Goal: Information Seeking & Learning: Learn about a topic

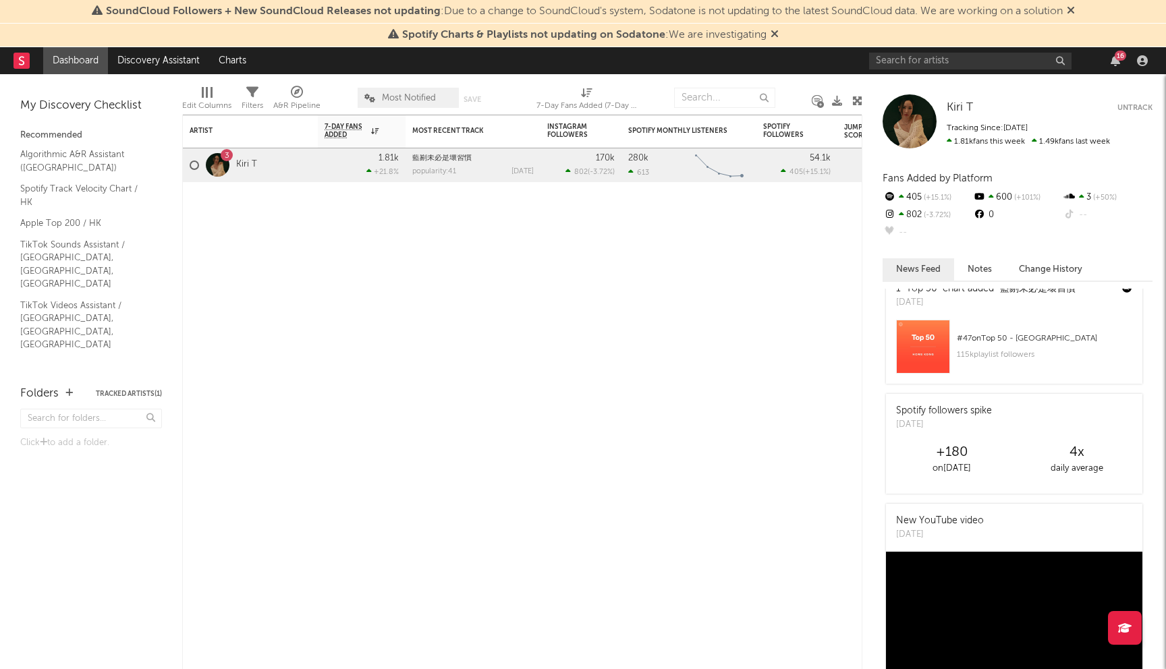
scroll to position [689, 0]
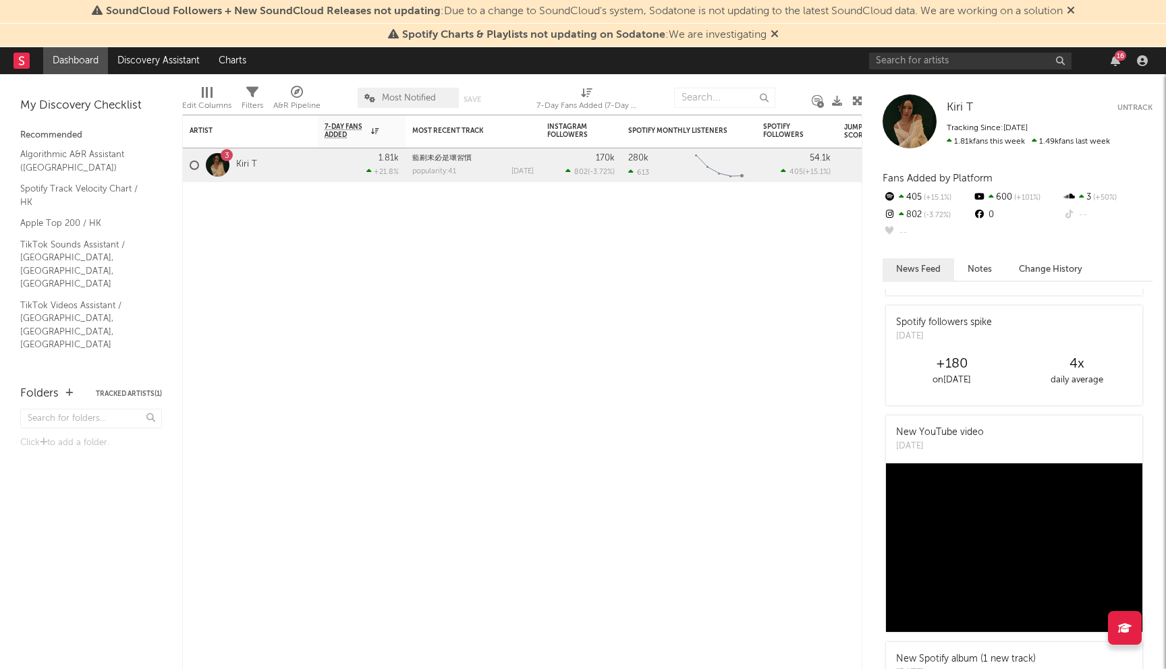
click at [219, 170] on div at bounding box center [218, 165] width 24 height 24
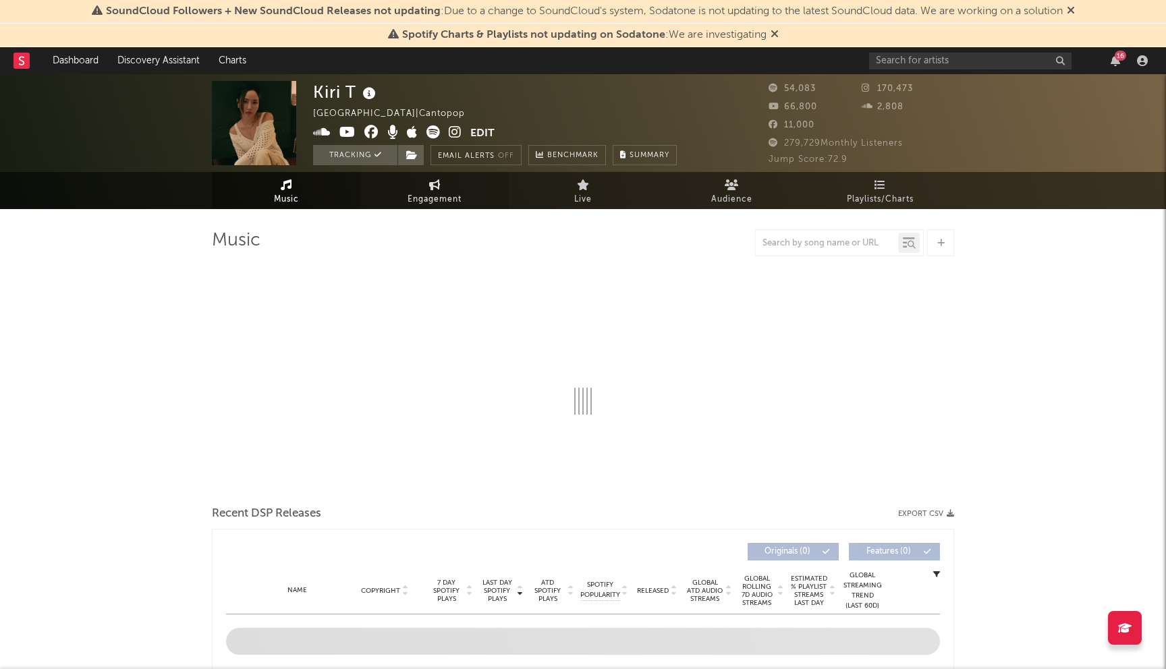
select select "6m"
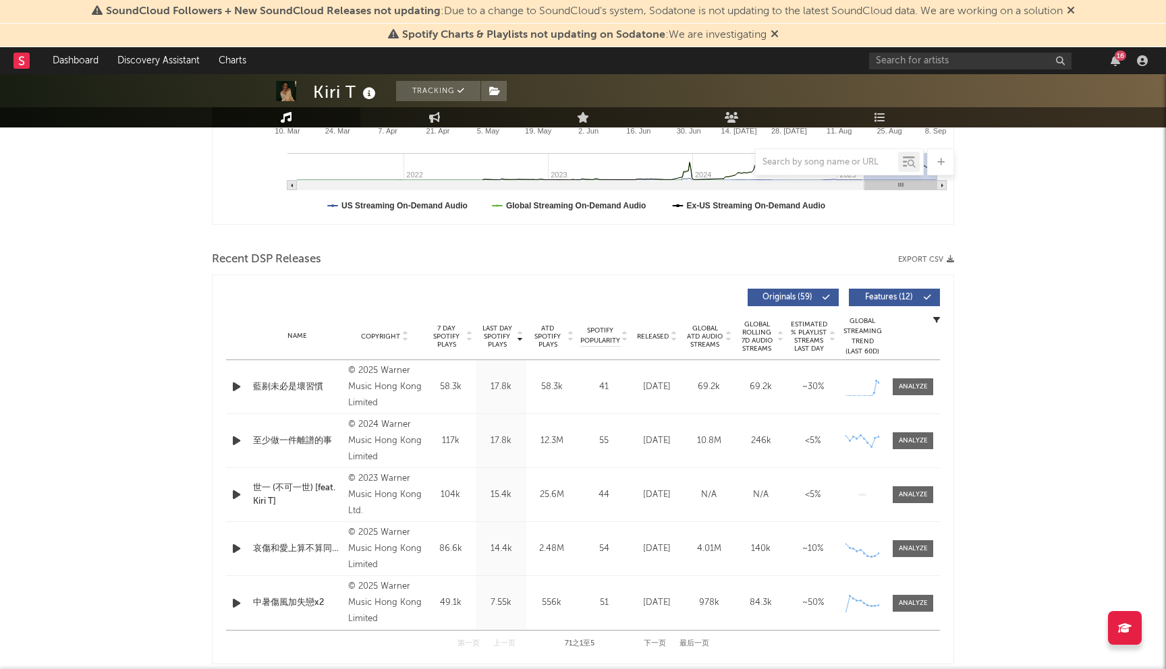
scroll to position [383, 0]
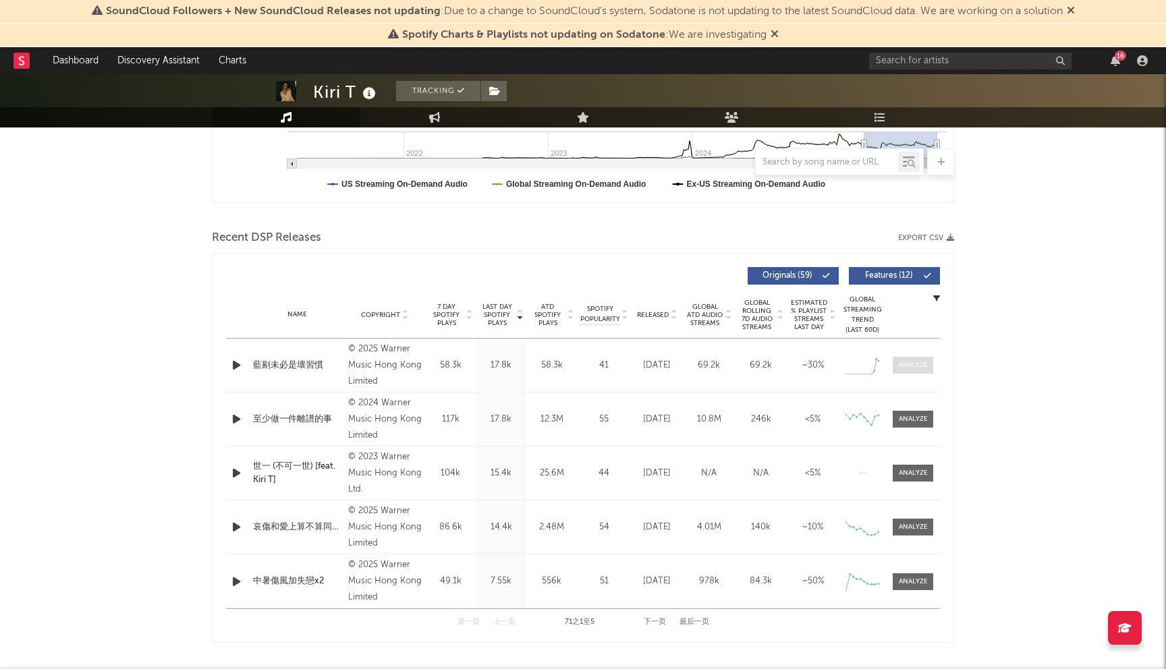
click at [923, 362] on div at bounding box center [913, 365] width 29 height 10
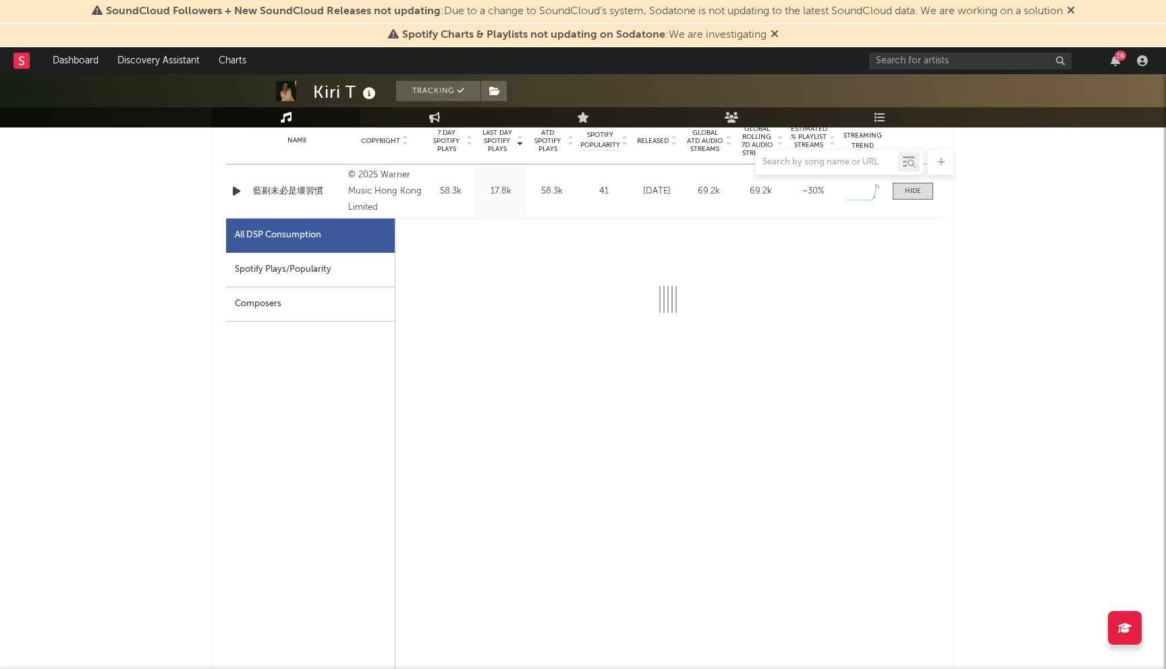
scroll to position [588, 0]
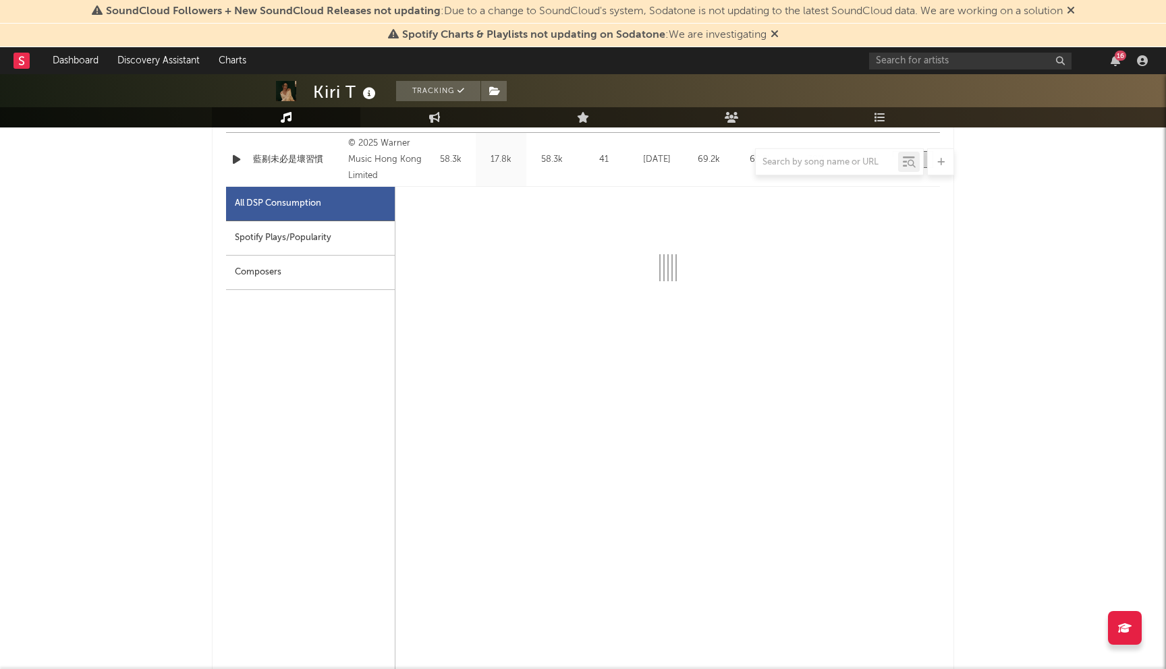
select select "1w"
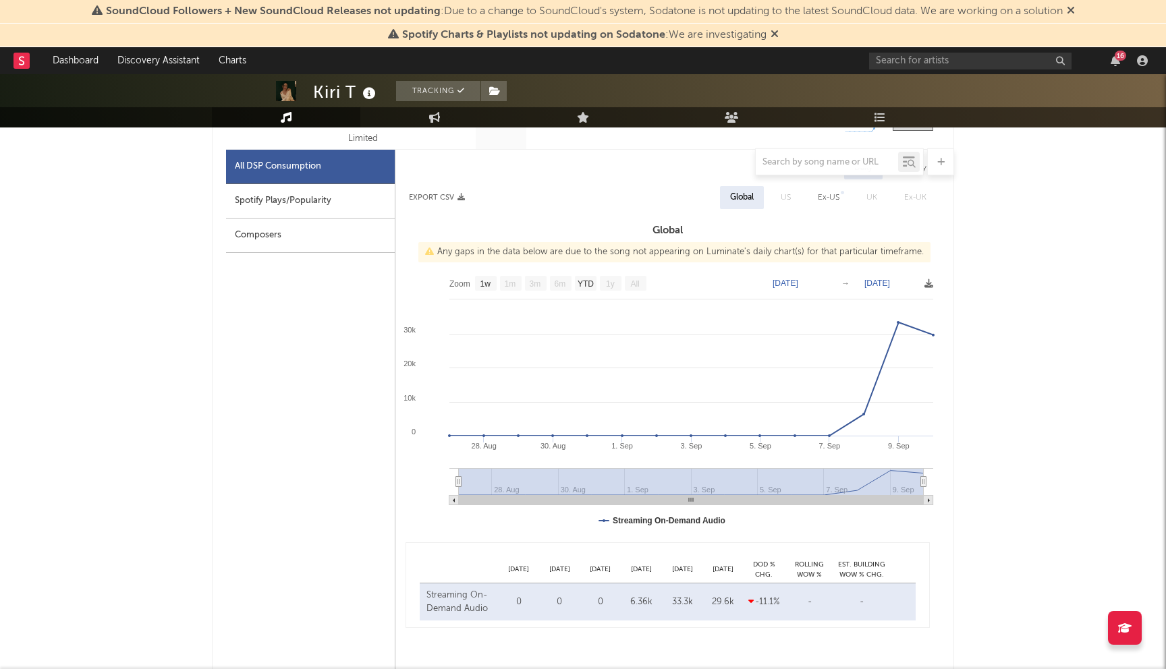
scroll to position [612, 0]
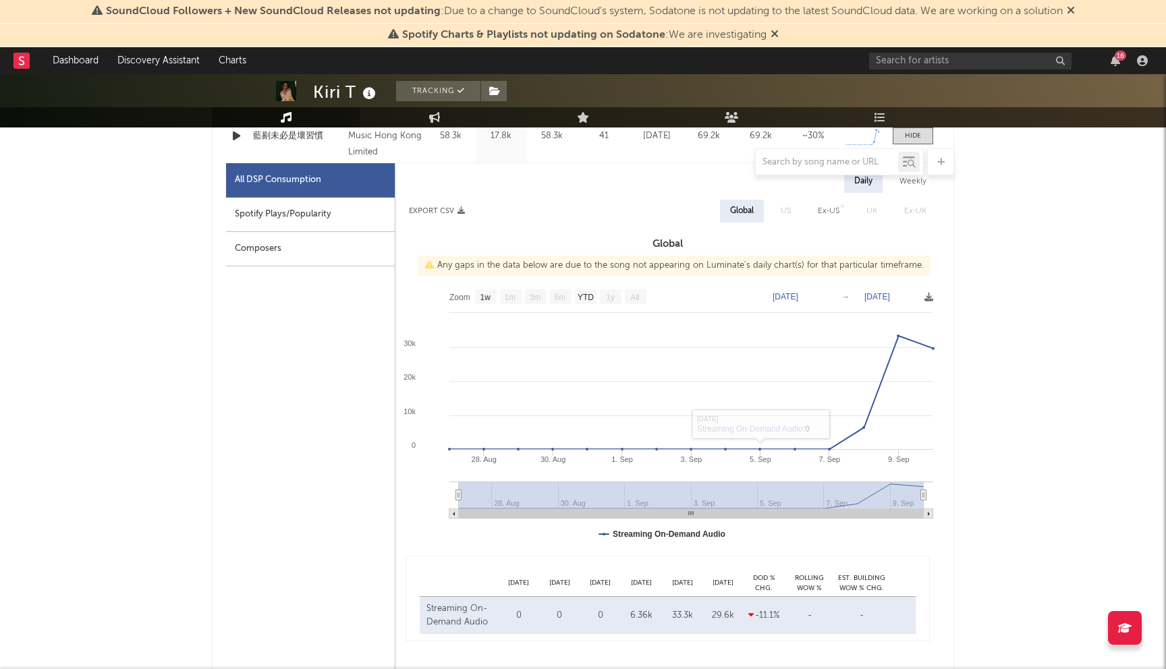
click at [337, 211] on div "Spotify Plays/Popularity" at bounding box center [310, 215] width 169 height 34
select select "1w"
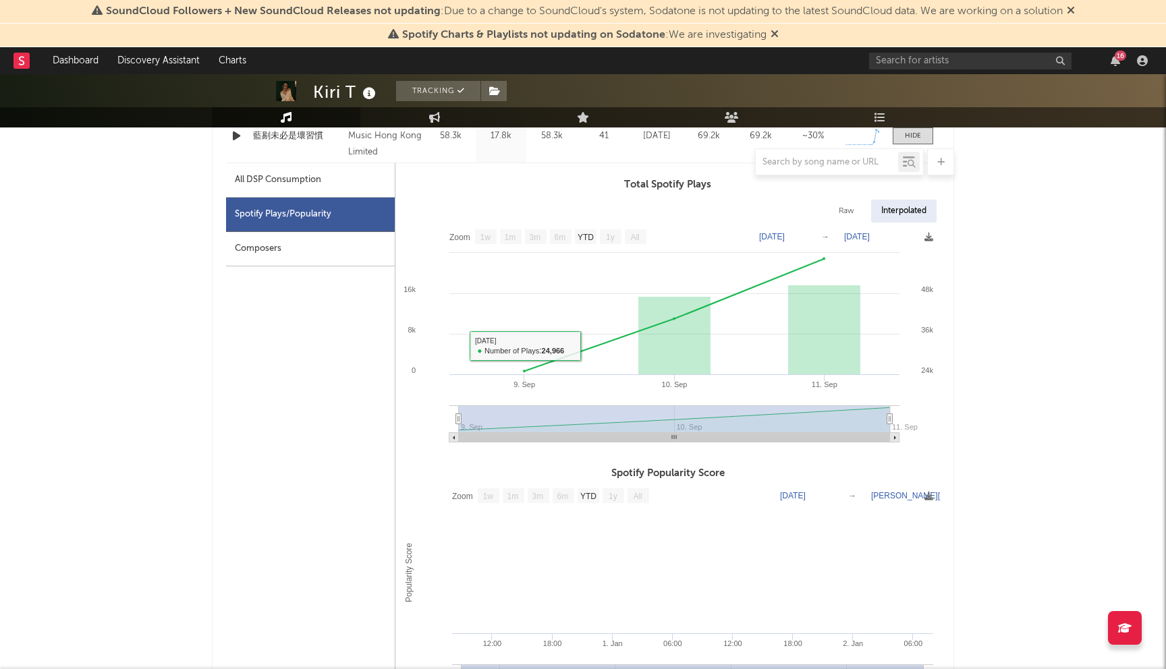
click at [323, 252] on div "Composers" at bounding box center [310, 249] width 169 height 34
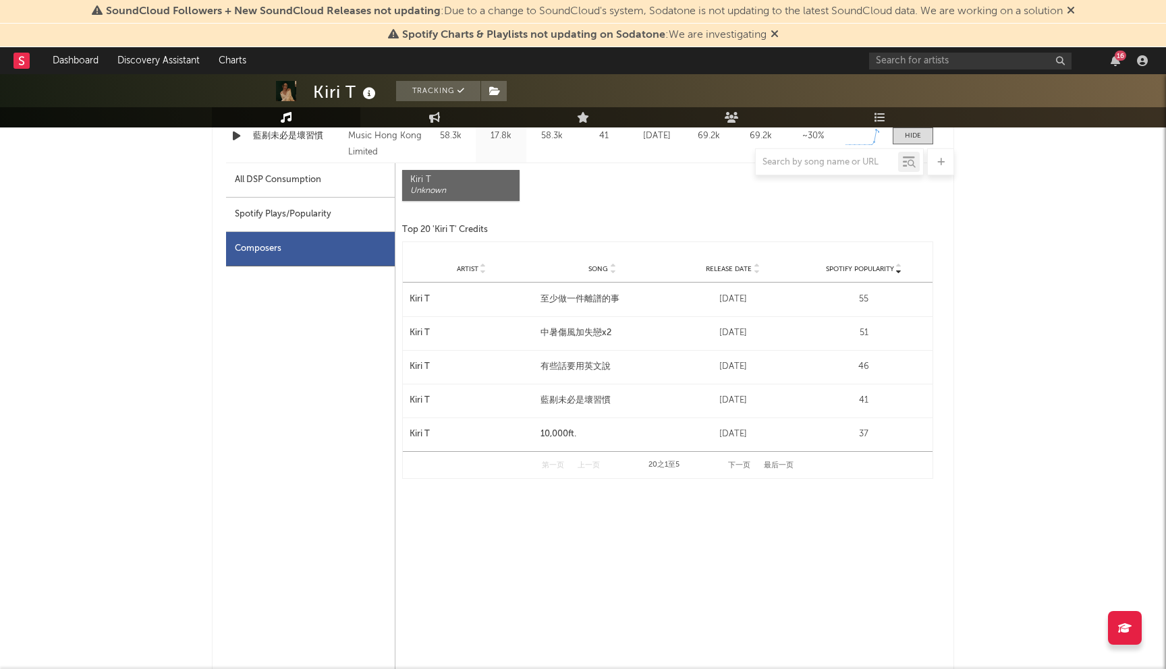
click at [332, 181] on div "All DSP Consumption" at bounding box center [310, 180] width 169 height 34
select select "1w"
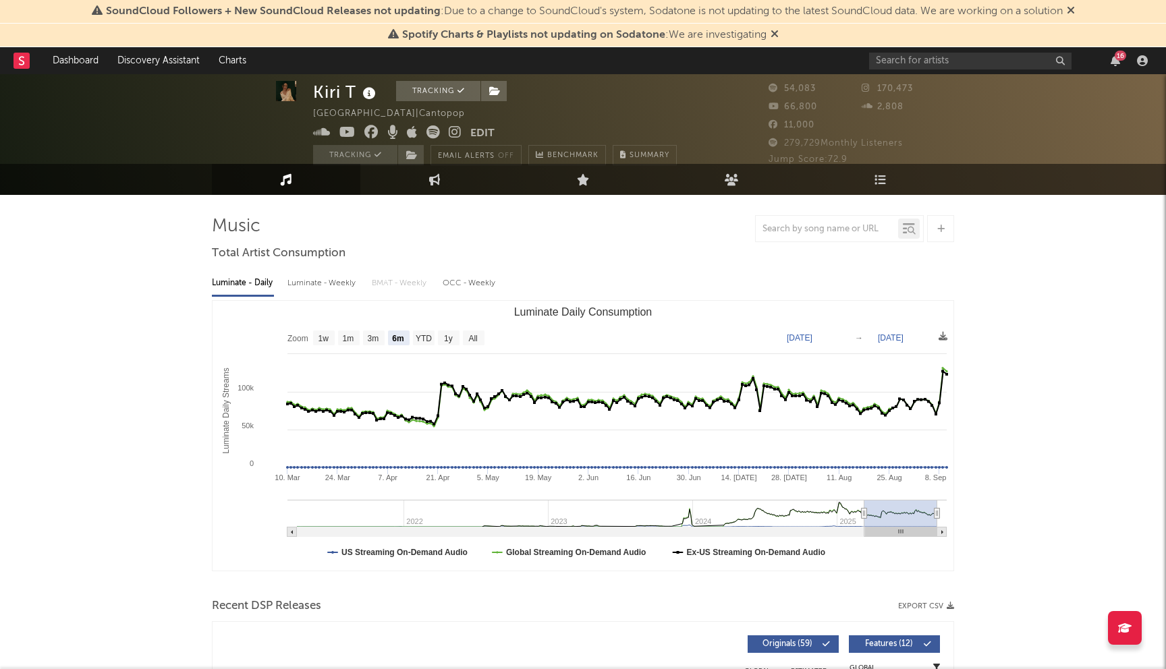
scroll to position [0, 0]
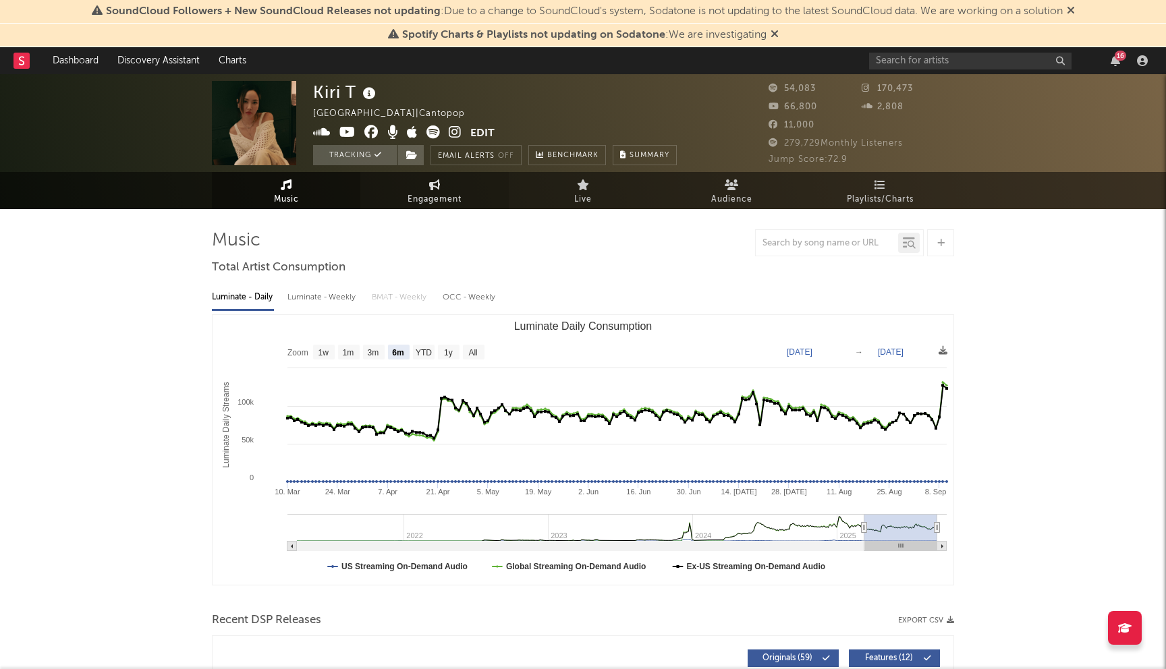
click at [439, 200] on span "Engagement" at bounding box center [435, 200] width 54 height 16
select select "1w"
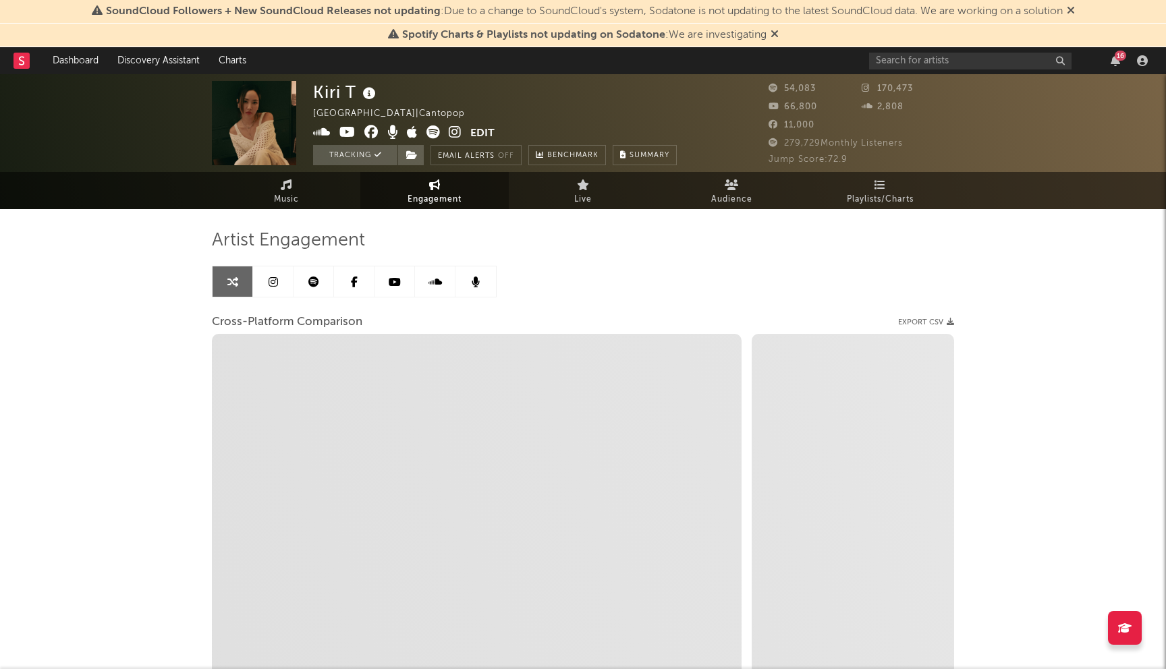
click at [274, 281] on icon at bounding box center [273, 282] width 9 height 11
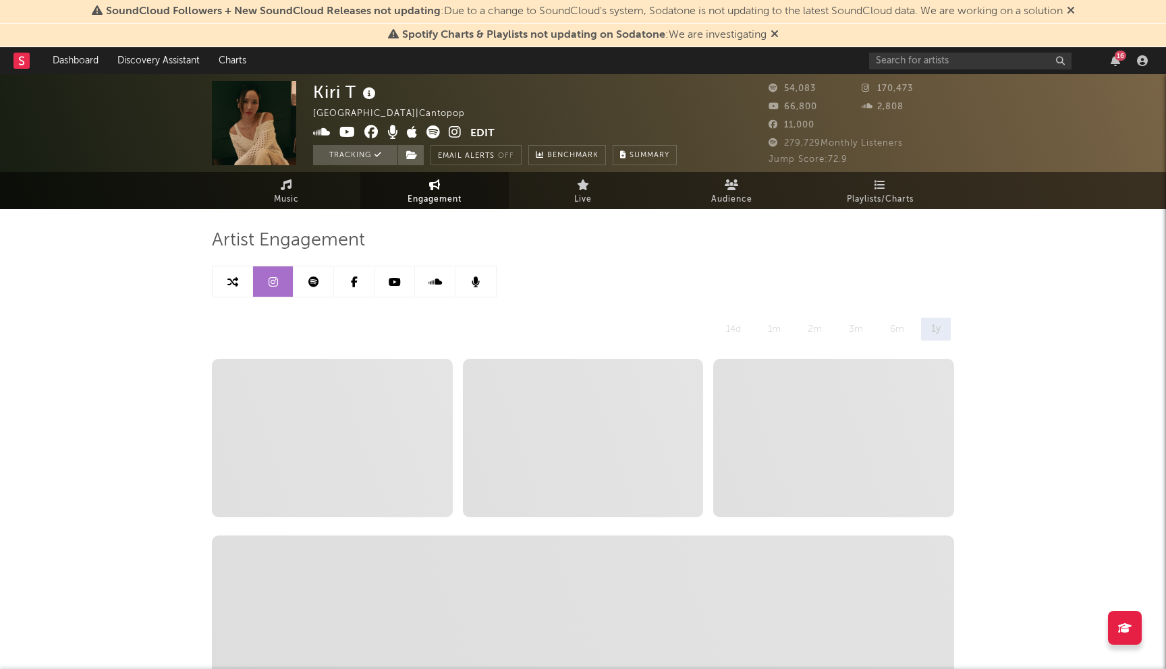
select select "6m"
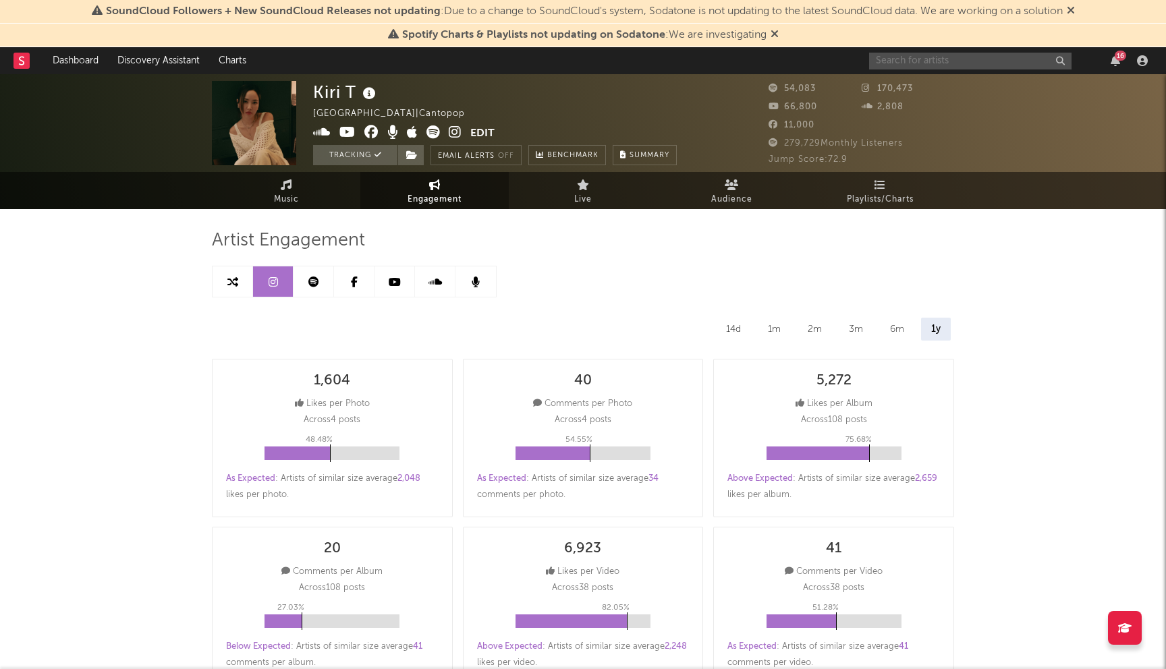
click at [929, 61] on input "text" at bounding box center [970, 61] width 202 height 17
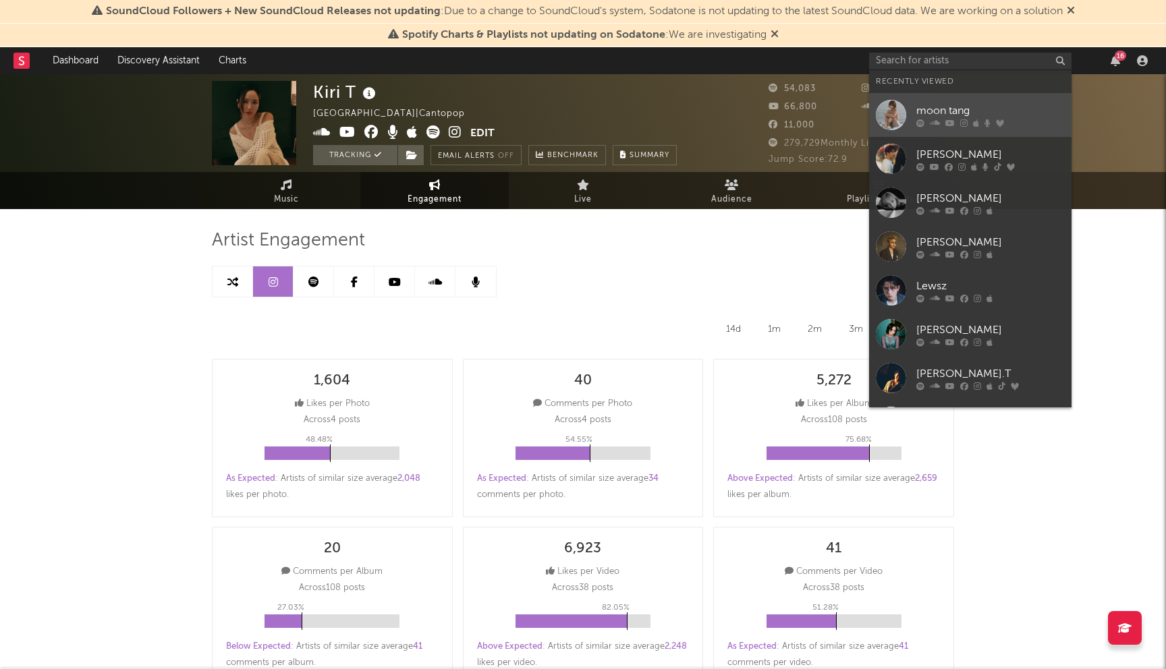
click at [1032, 107] on div "moon tang" at bounding box center [990, 111] width 148 height 16
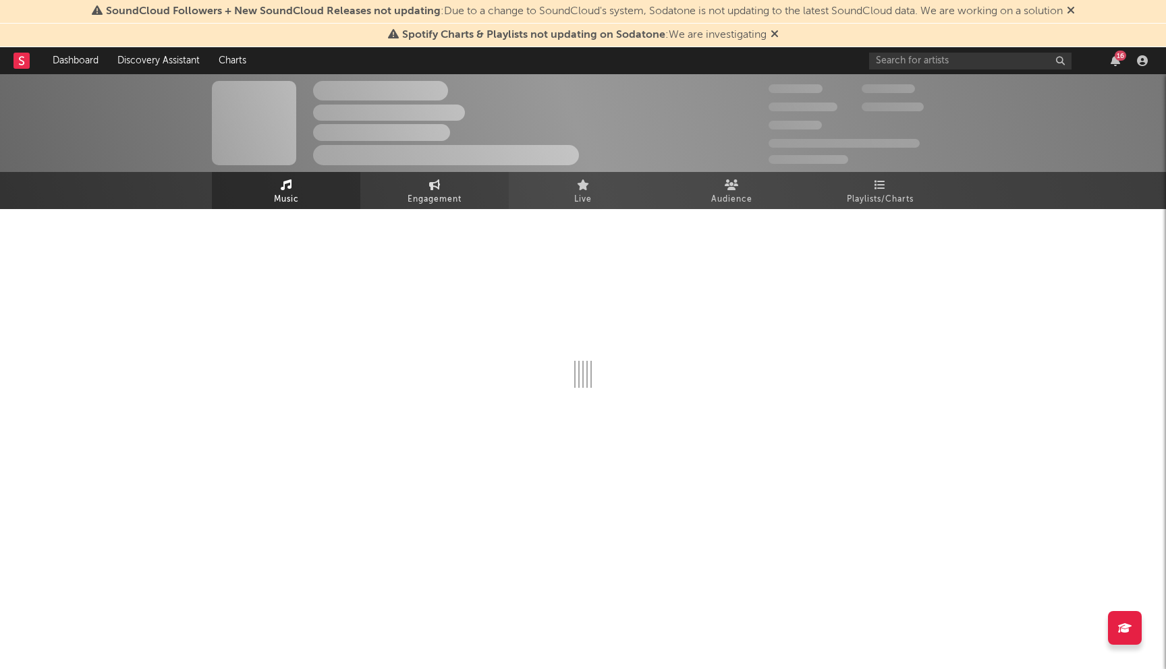
select select "6m"
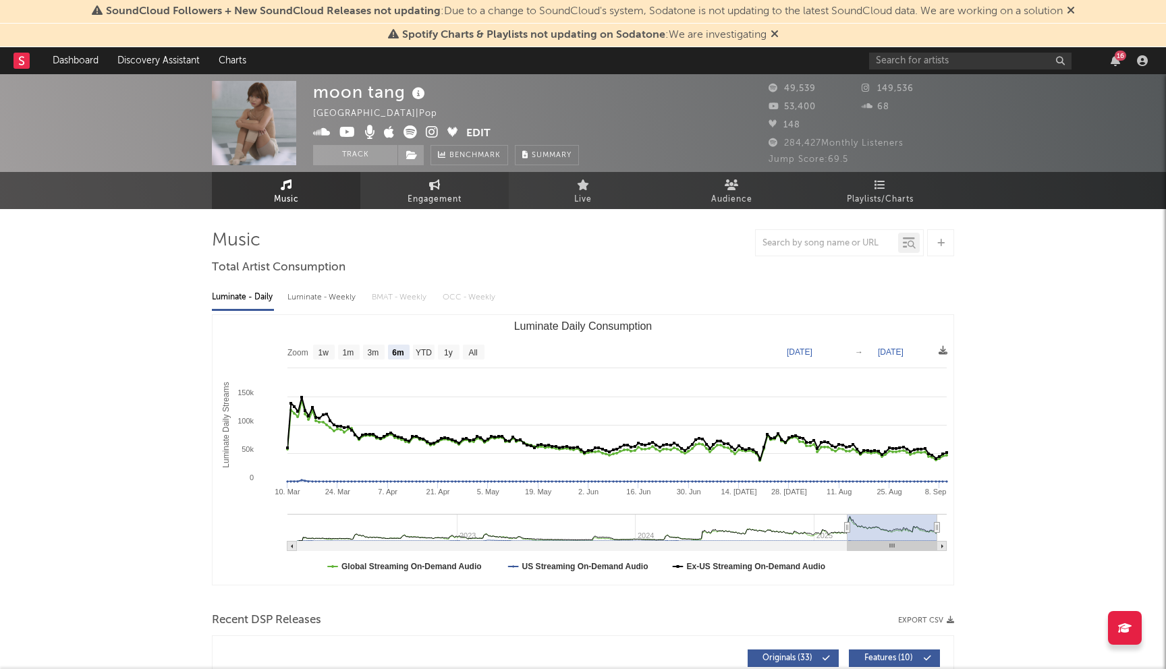
click at [460, 192] on span "Engagement" at bounding box center [435, 200] width 54 height 16
select select "1w"
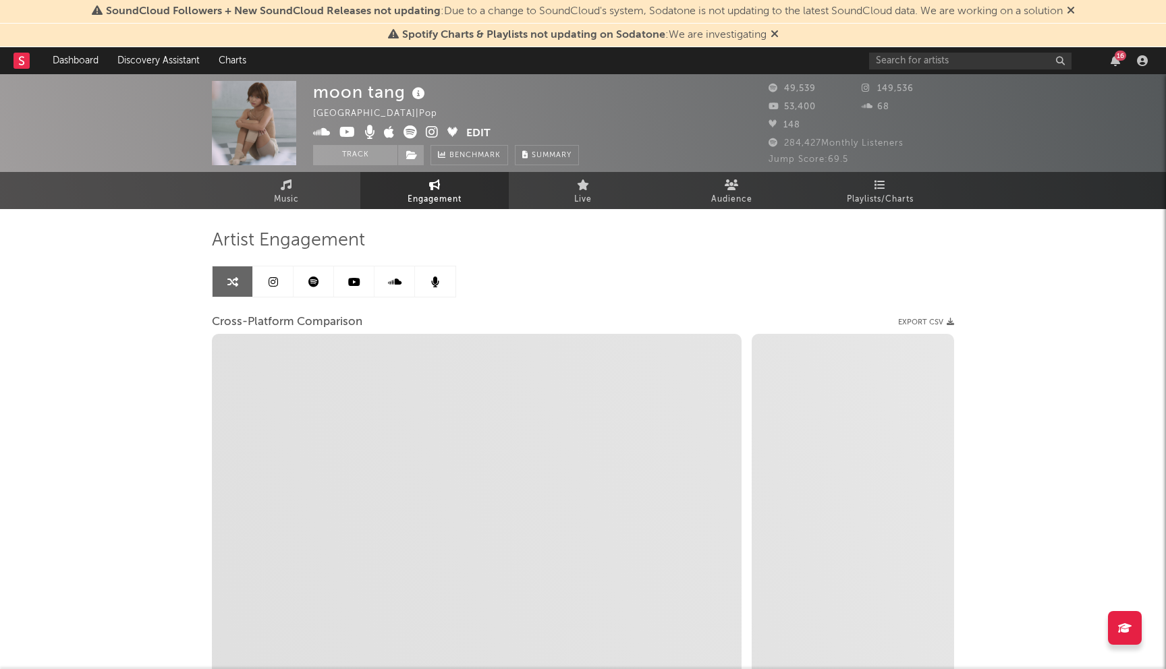
click at [273, 274] on link at bounding box center [273, 282] width 40 height 30
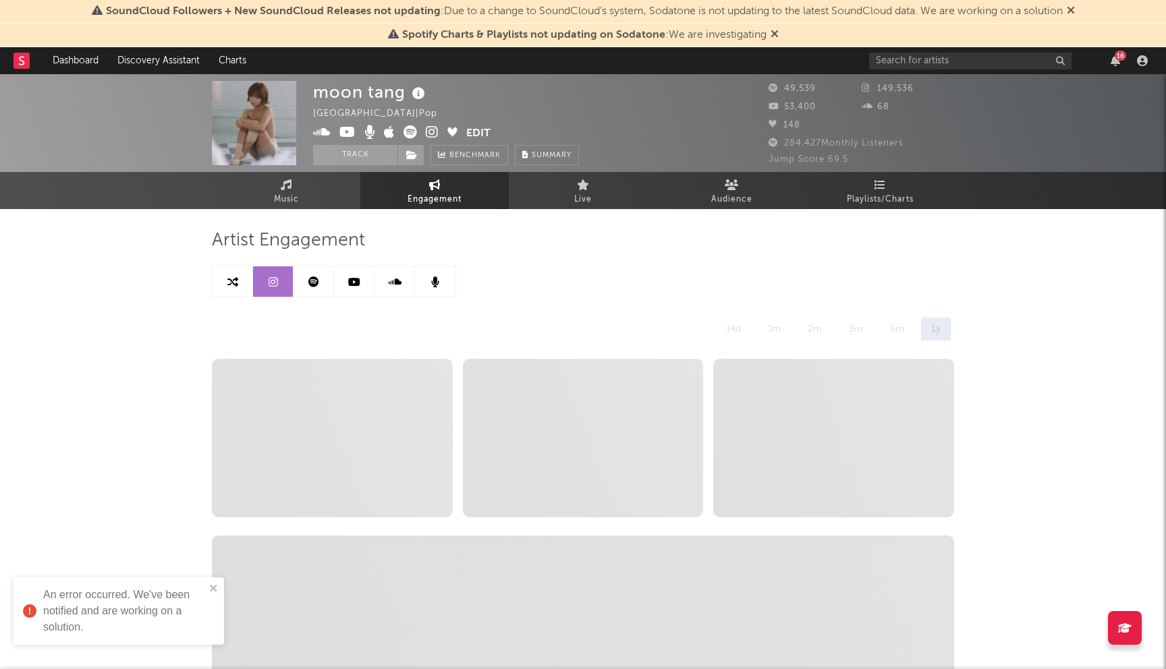
select select "6m"
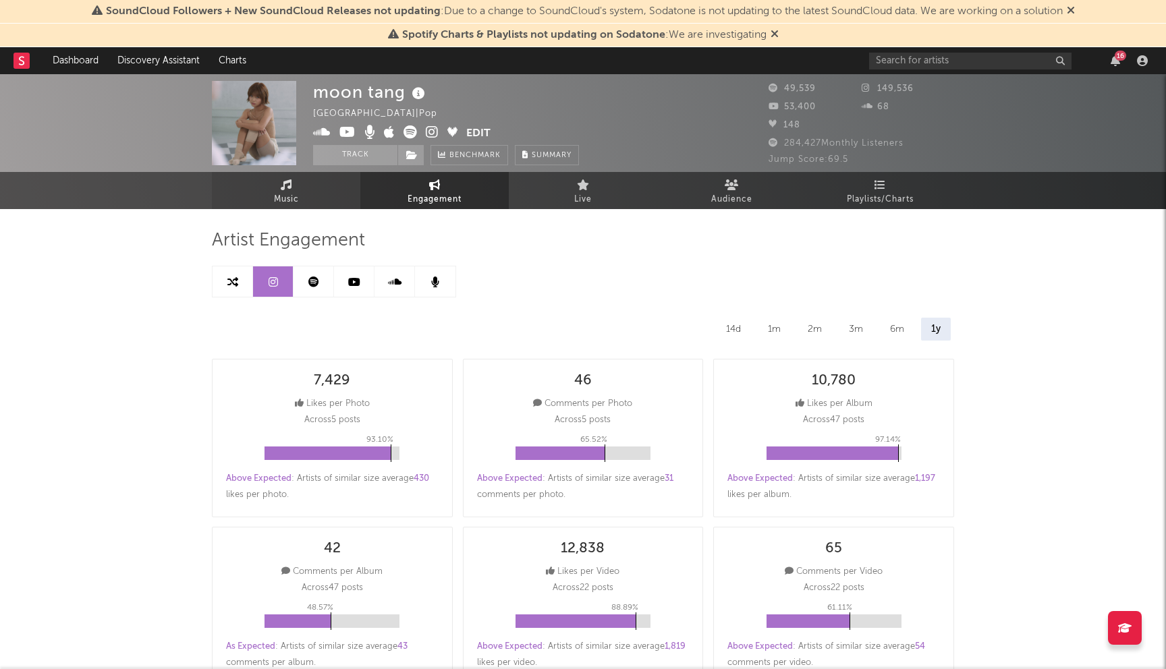
click at [290, 192] on span "Music" at bounding box center [286, 200] width 25 height 16
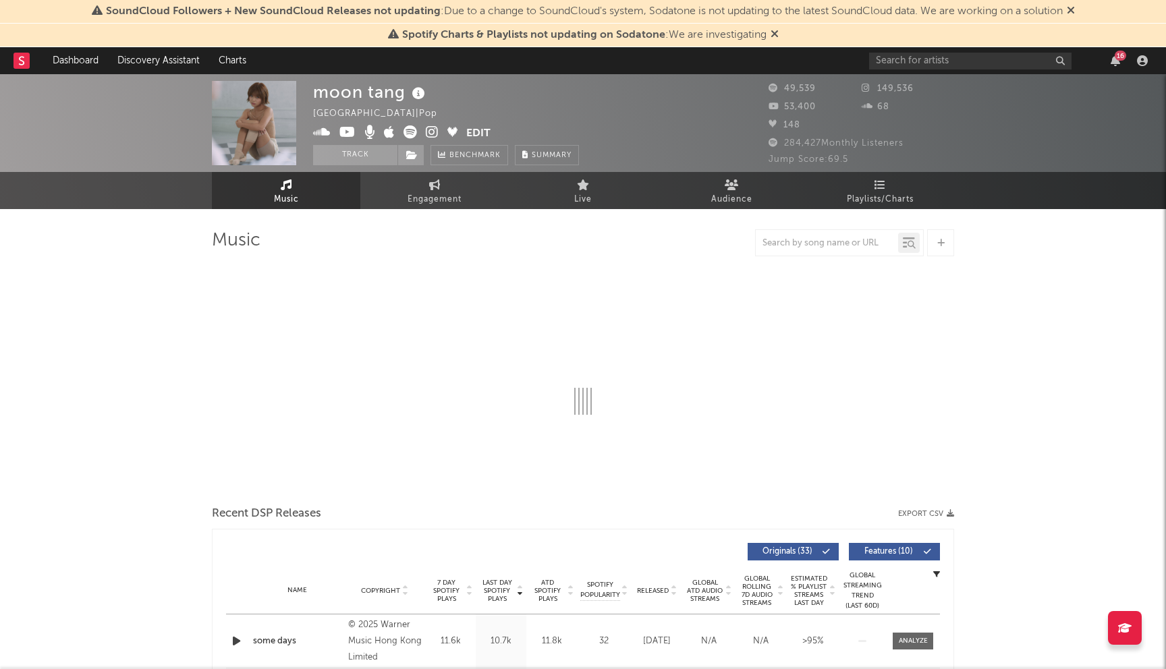
select select "6m"
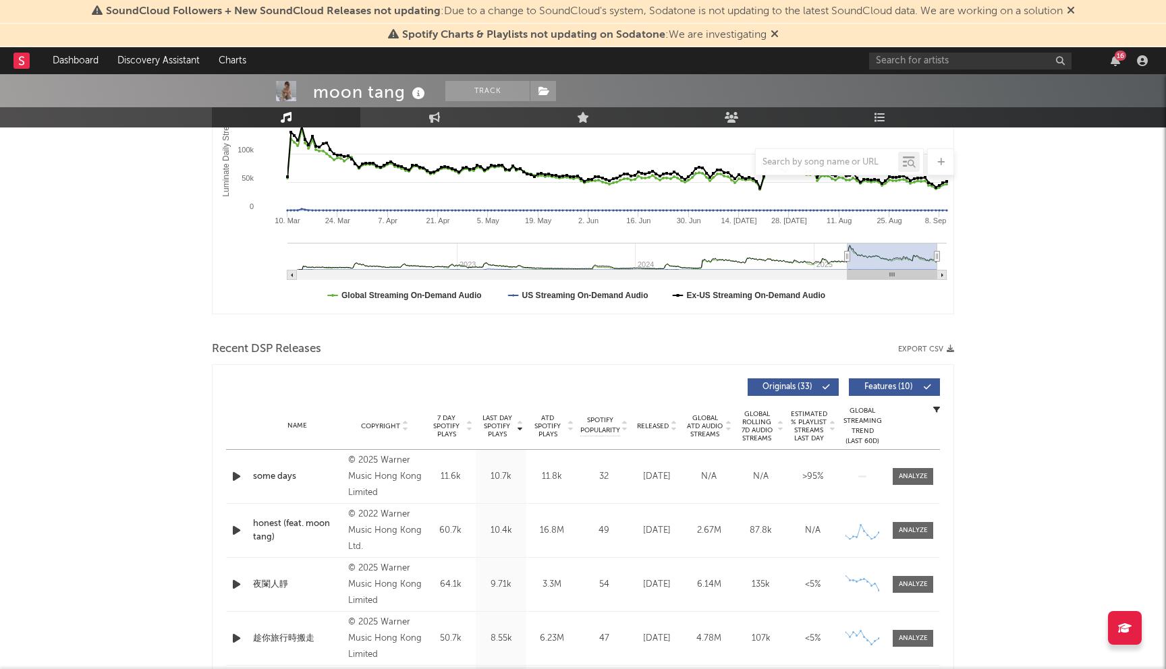
scroll to position [306, 0]
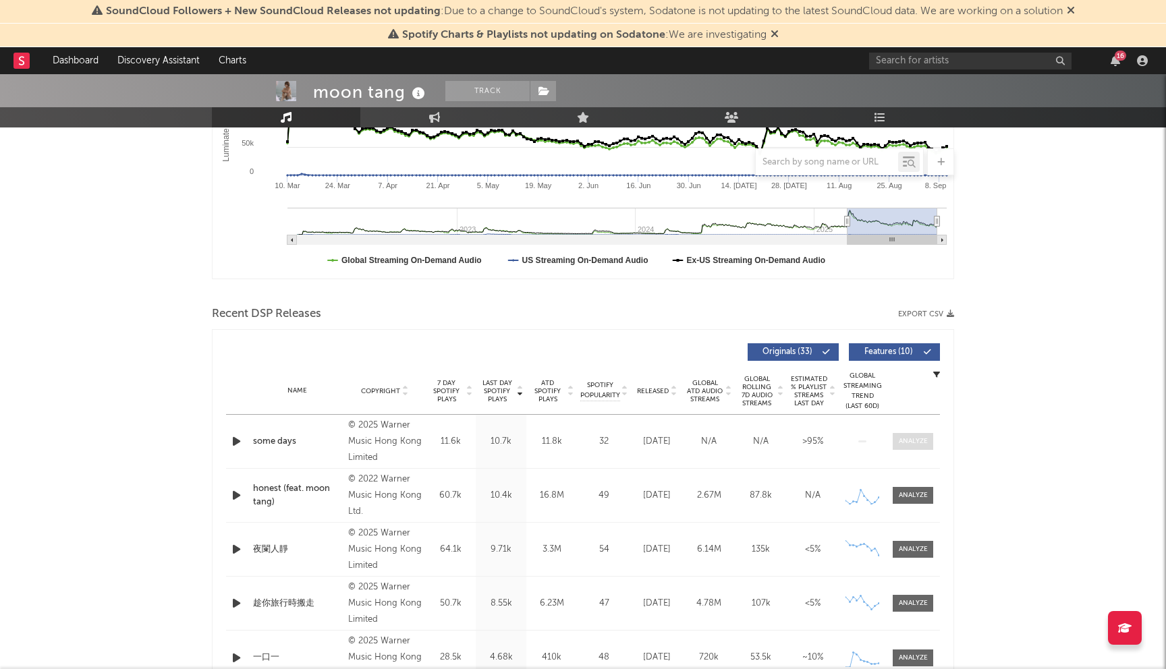
click at [905, 447] on span at bounding box center [913, 441] width 40 height 17
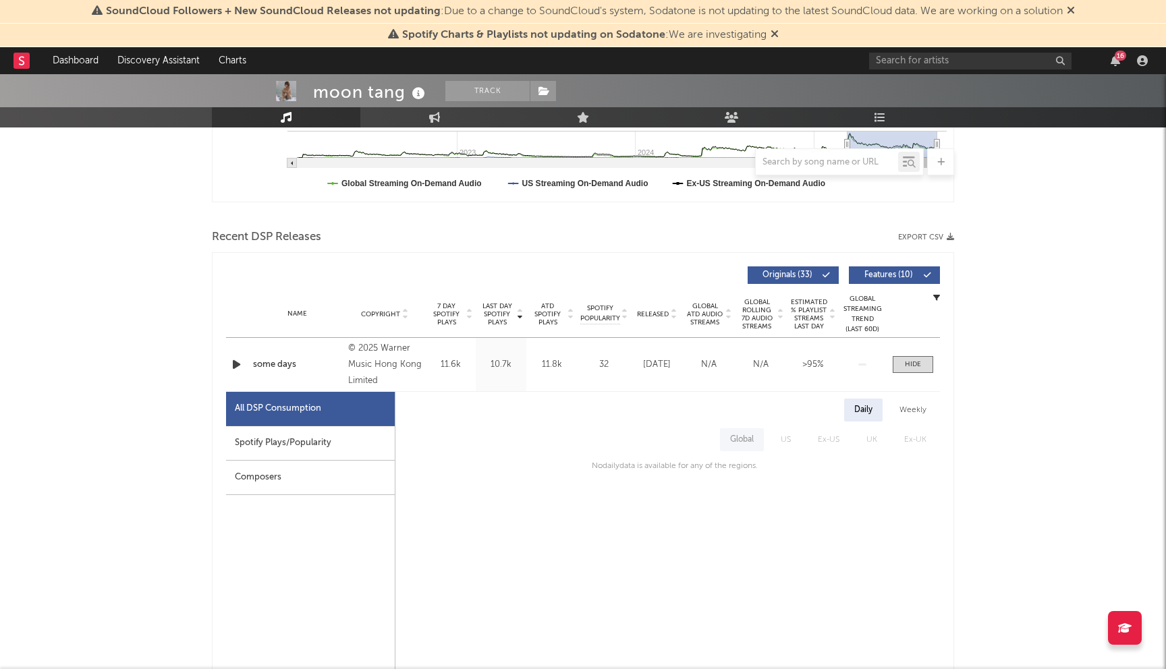
scroll to position [344, 0]
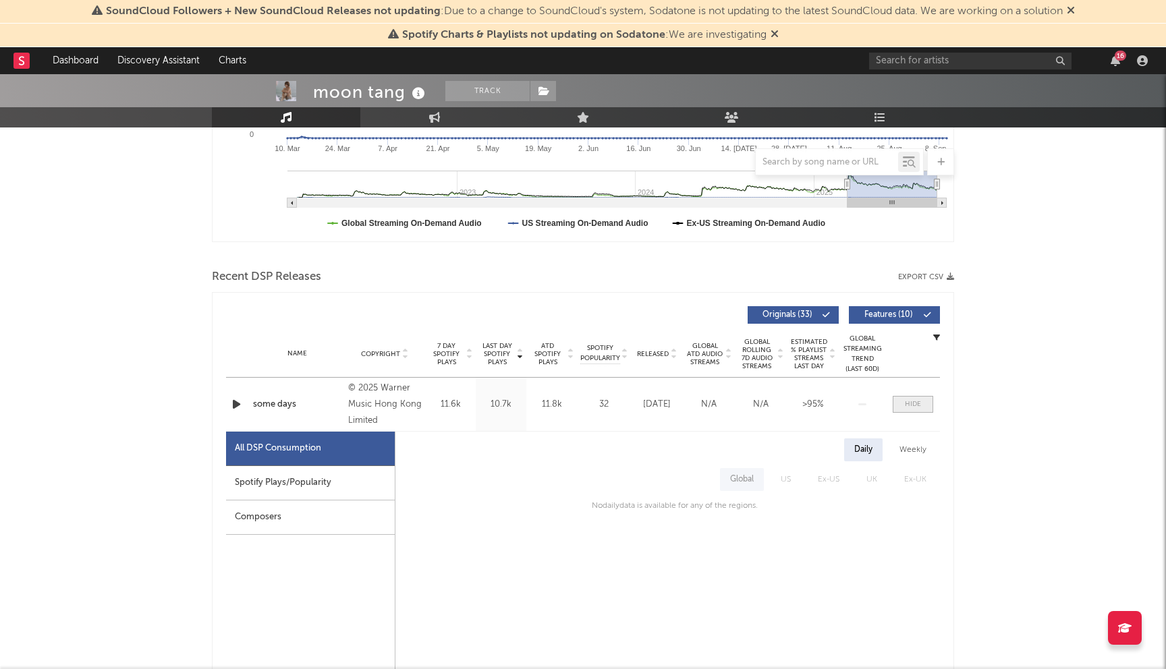
click at [923, 402] on span at bounding box center [913, 404] width 40 height 17
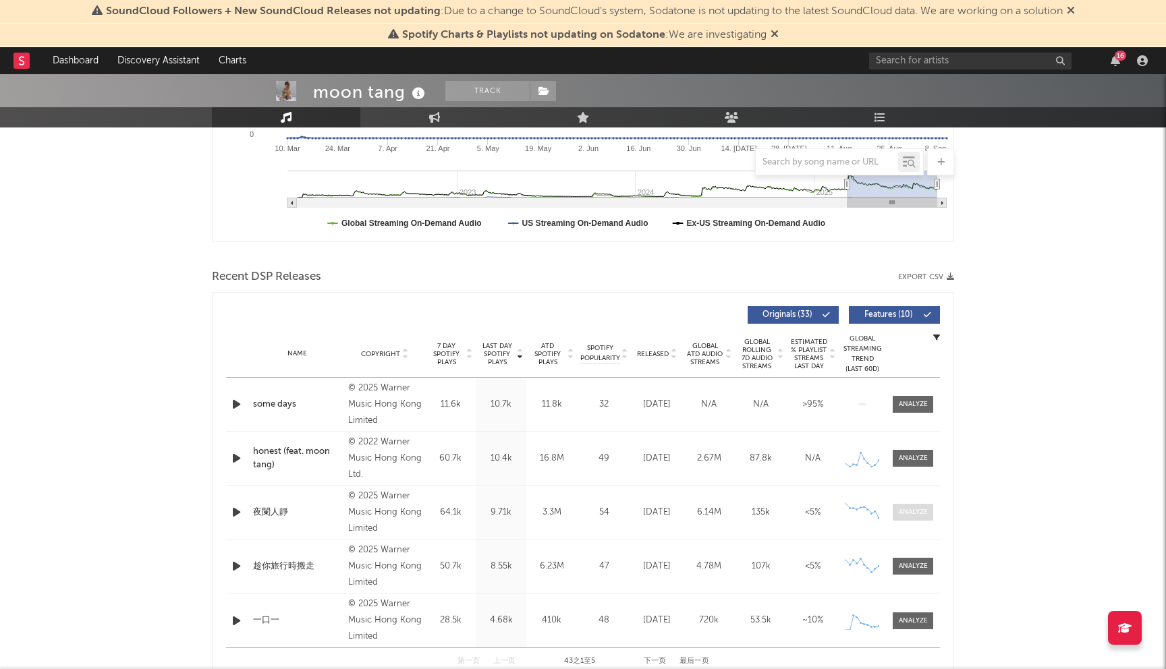
click at [910, 513] on div at bounding box center [913, 512] width 29 height 10
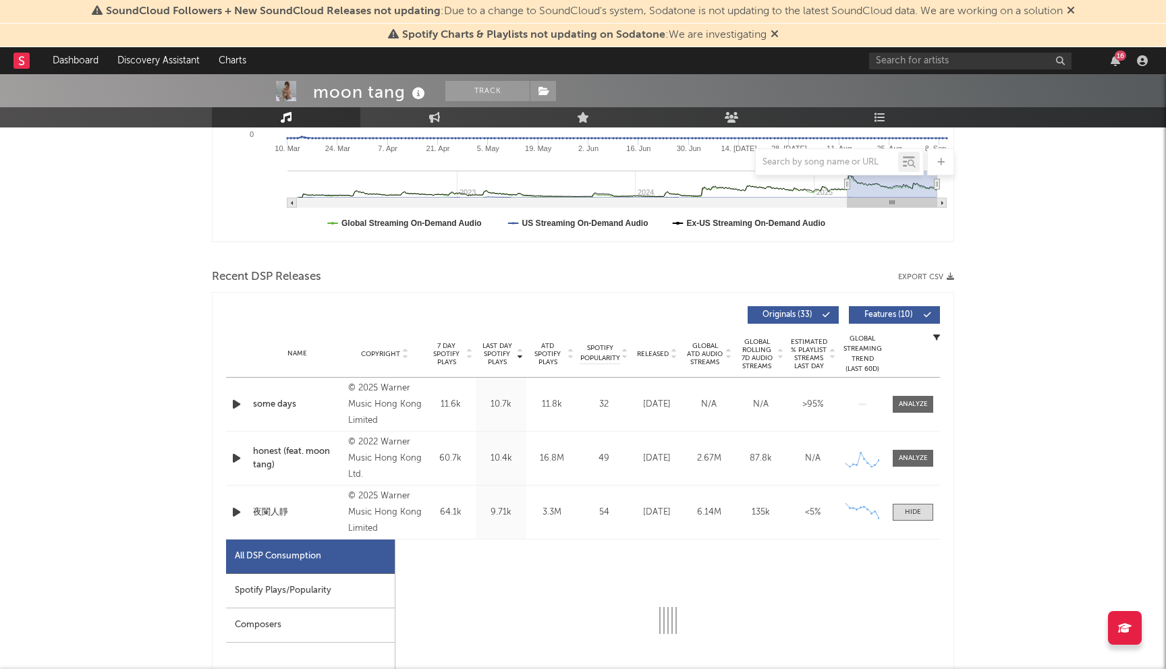
select select "6m"
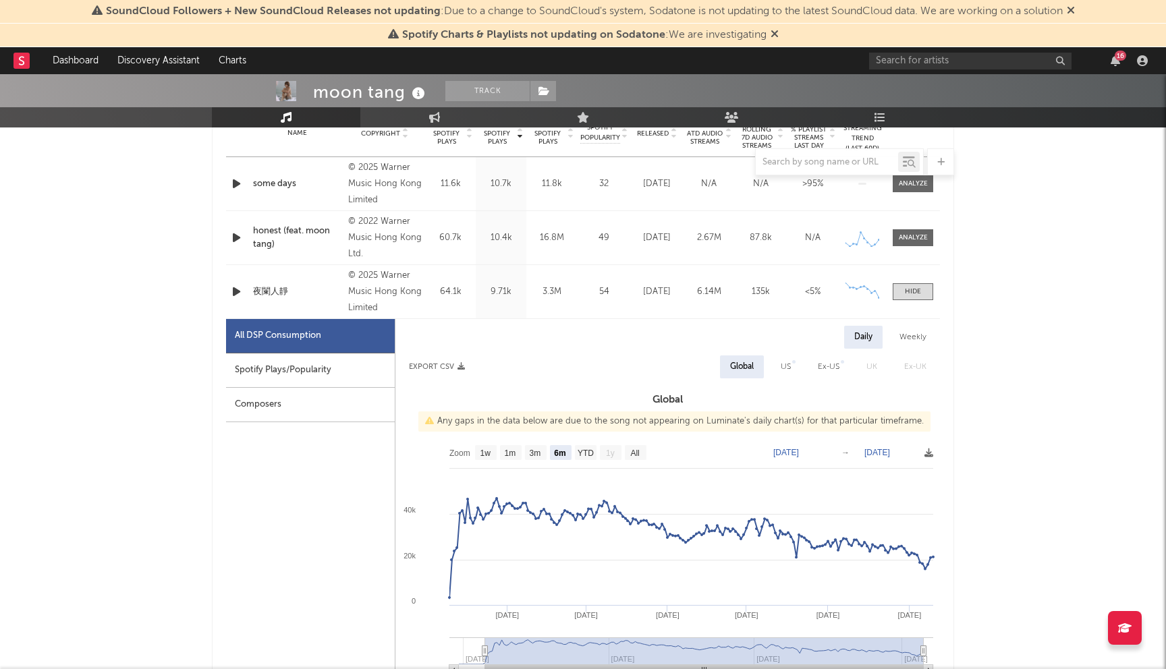
scroll to position [463, 0]
